Goal: Task Accomplishment & Management: Use online tool/utility

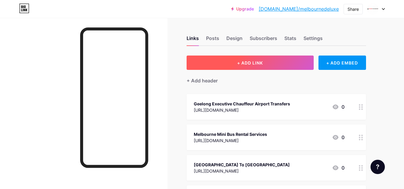
click at [271, 64] on button "+ ADD LINK" at bounding box center [249, 63] width 127 height 14
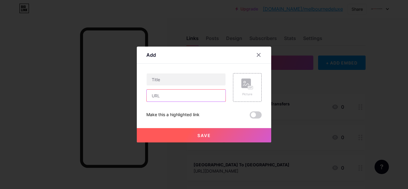
click at [162, 93] on input "text" at bounding box center [186, 96] width 79 height 12
paste input "[URL][DOMAIN_NAME]"
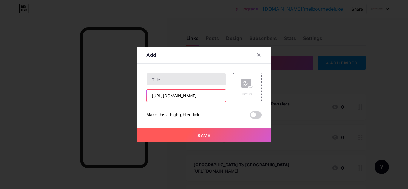
type input "[URL][DOMAIN_NAME]"
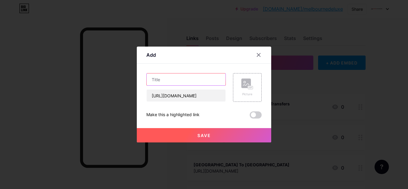
click at [180, 80] on input "text" at bounding box center [186, 80] width 79 height 12
click at [192, 81] on input "text" at bounding box center [186, 80] width 79 height 12
paste input "Melbourne Corporate Chauffeur Service"
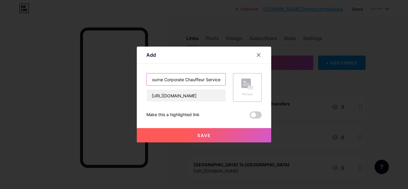
type input "Melbourne Corporate Chauffeur Service"
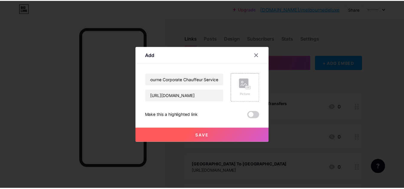
scroll to position [0, 0]
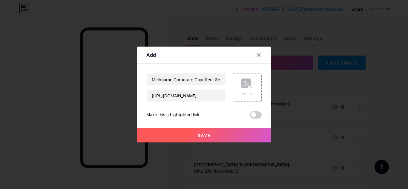
click at [231, 131] on button "Save" at bounding box center [204, 135] width 134 height 14
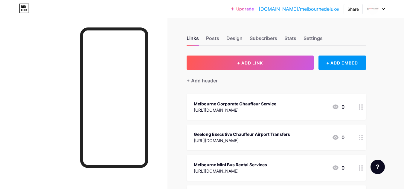
click at [351, 6] on div "Share" at bounding box center [352, 9] width 11 height 6
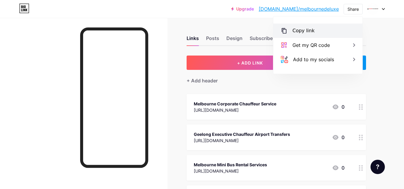
click at [308, 34] on div "Copy link" at bounding box center [303, 30] width 22 height 7
